Goal: Book appointment/travel/reservation

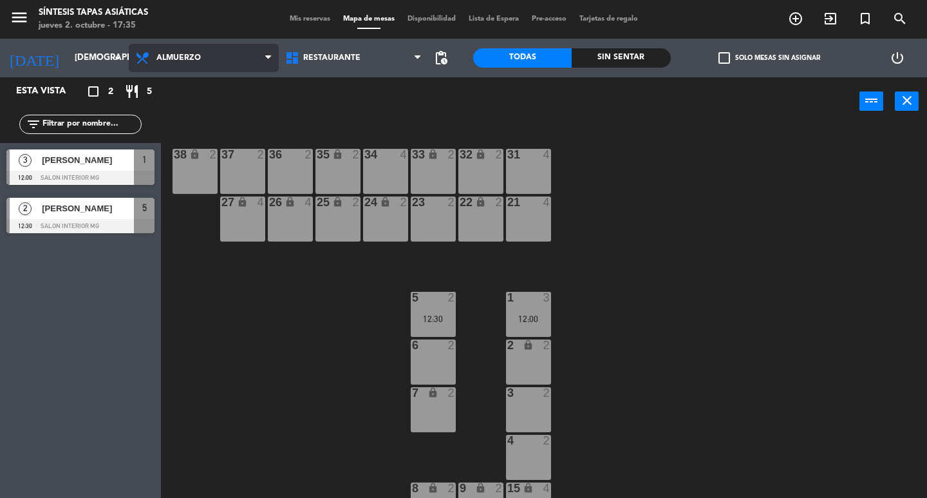
click at [209, 56] on span "Almuerzo" at bounding box center [204, 58] width 150 height 28
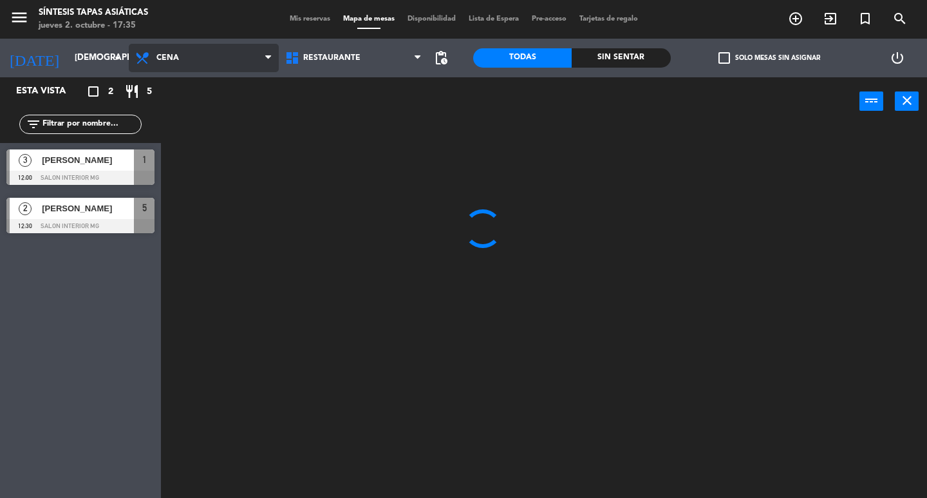
click at [210, 115] on ng-component "menu Síntesis Tapas Asiáticas jueves 2. octubre - 17:35 Mis reservas Mapa de me…" at bounding box center [463, 249] width 927 height 498
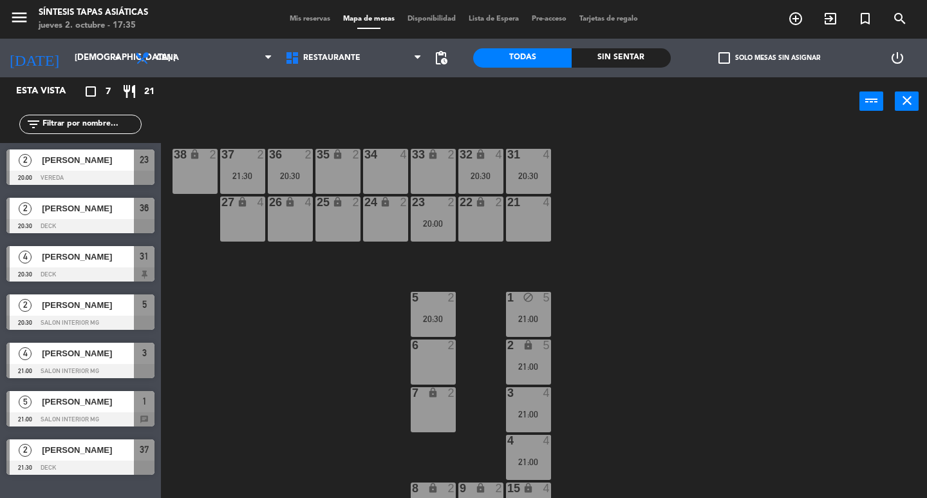
click at [425, 361] on div "6 2" at bounding box center [433, 361] width 45 height 45
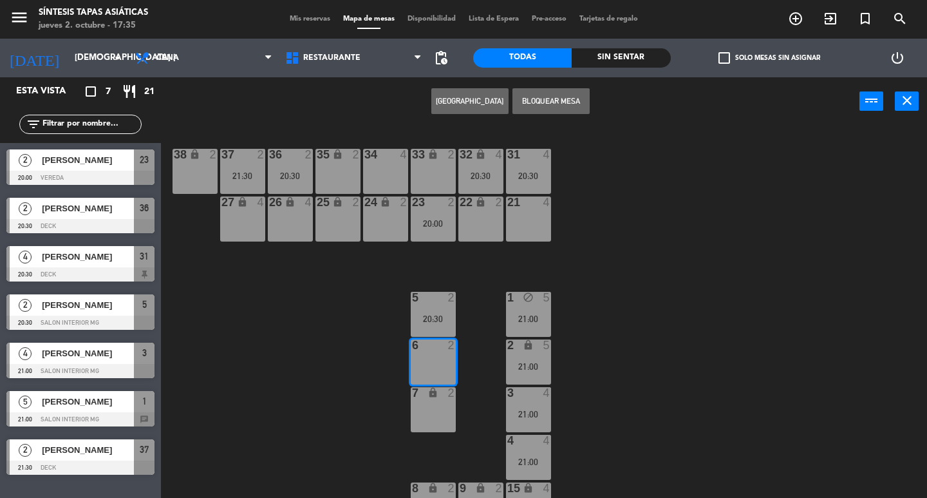
click at [478, 106] on button "[GEOGRAPHIC_DATA]" at bounding box center [469, 101] width 77 height 26
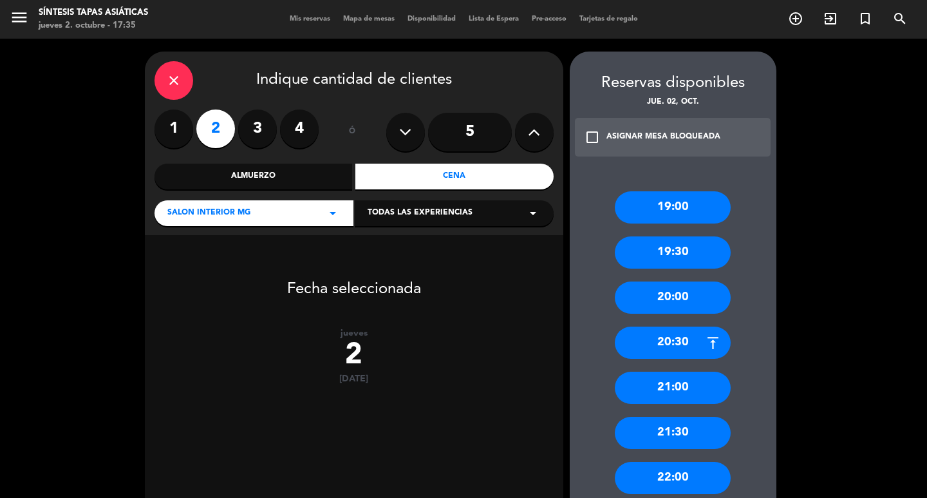
click at [217, 130] on label "2" at bounding box center [215, 128] width 39 height 39
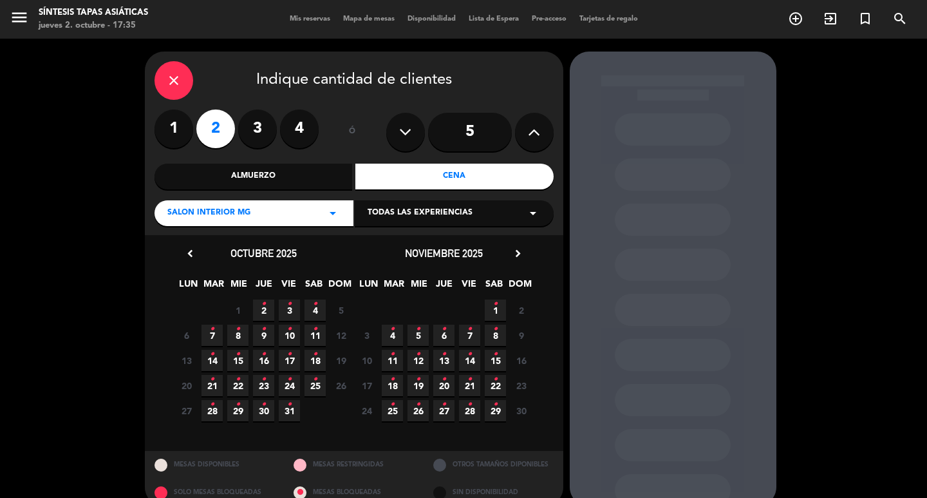
click at [265, 308] on span "2 •" at bounding box center [263, 309] width 21 height 21
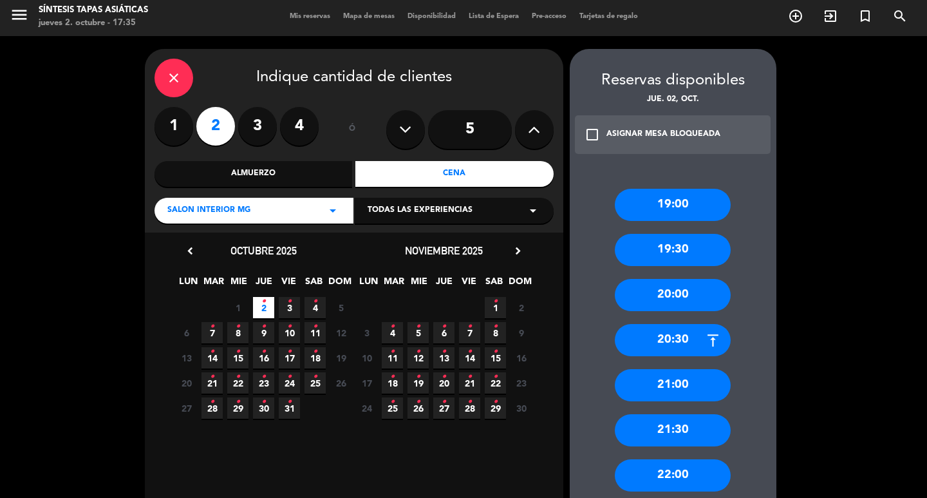
click at [262, 305] on icon "•" at bounding box center [263, 301] width 5 height 21
click at [265, 309] on icon "•" at bounding box center [263, 301] width 5 height 21
click at [696, 385] on div "21:00" at bounding box center [673, 385] width 116 height 32
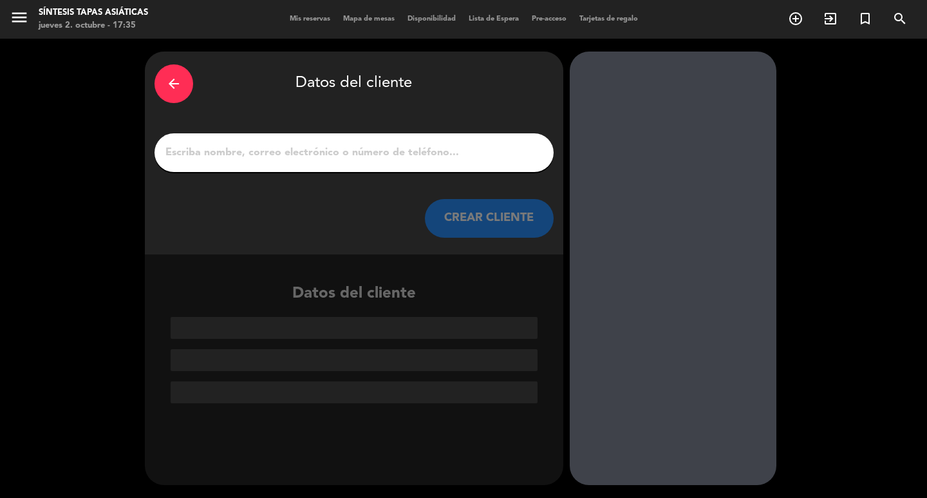
click at [276, 137] on div at bounding box center [353, 152] width 399 height 39
click at [278, 153] on input "1" at bounding box center [354, 153] width 380 height 18
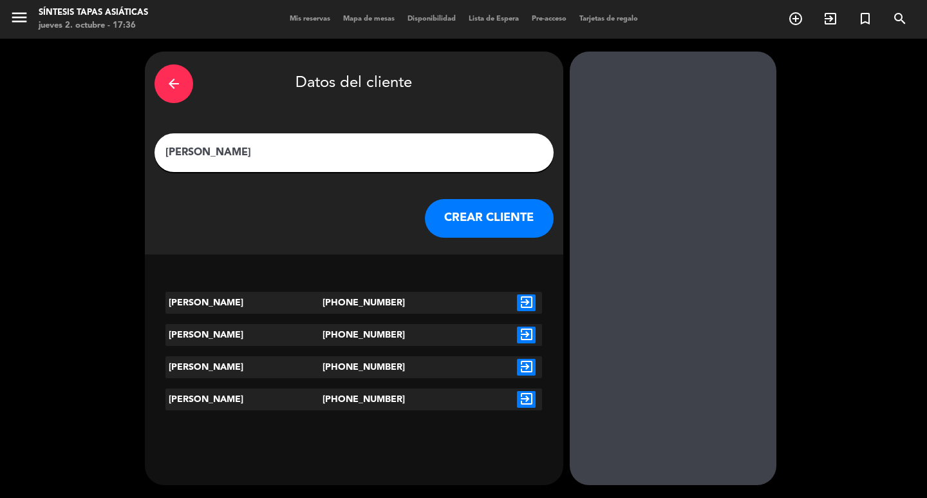
type input "[PERSON_NAME]"
click at [530, 301] on icon "exit_to_app" at bounding box center [526, 302] width 19 height 17
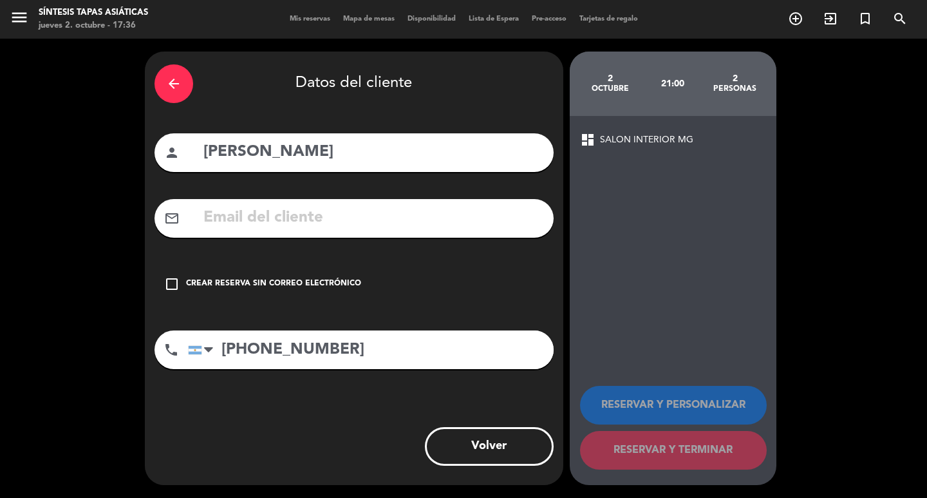
click at [172, 288] on icon "check_box_outline_blank" at bounding box center [171, 283] width 15 height 15
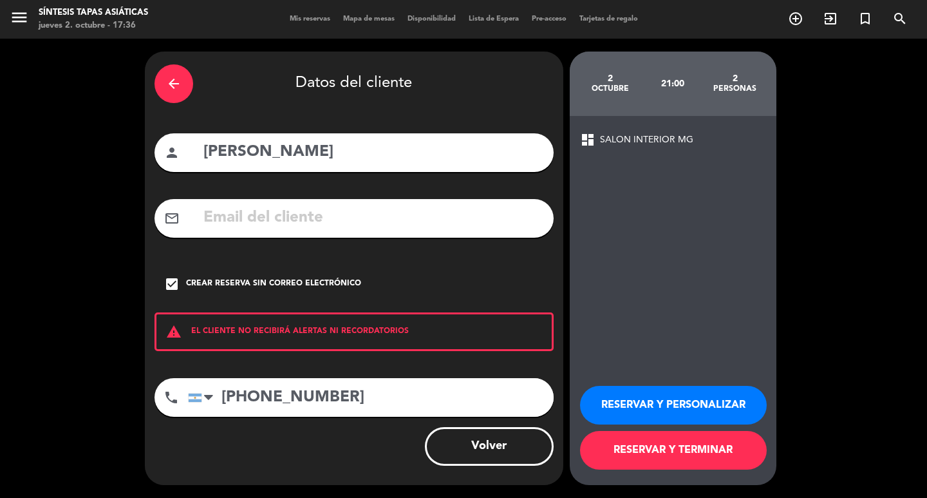
click at [698, 449] on button "RESERVAR Y TERMINAR" at bounding box center [673, 450] width 187 height 39
